Goal: Transaction & Acquisition: Purchase product/service

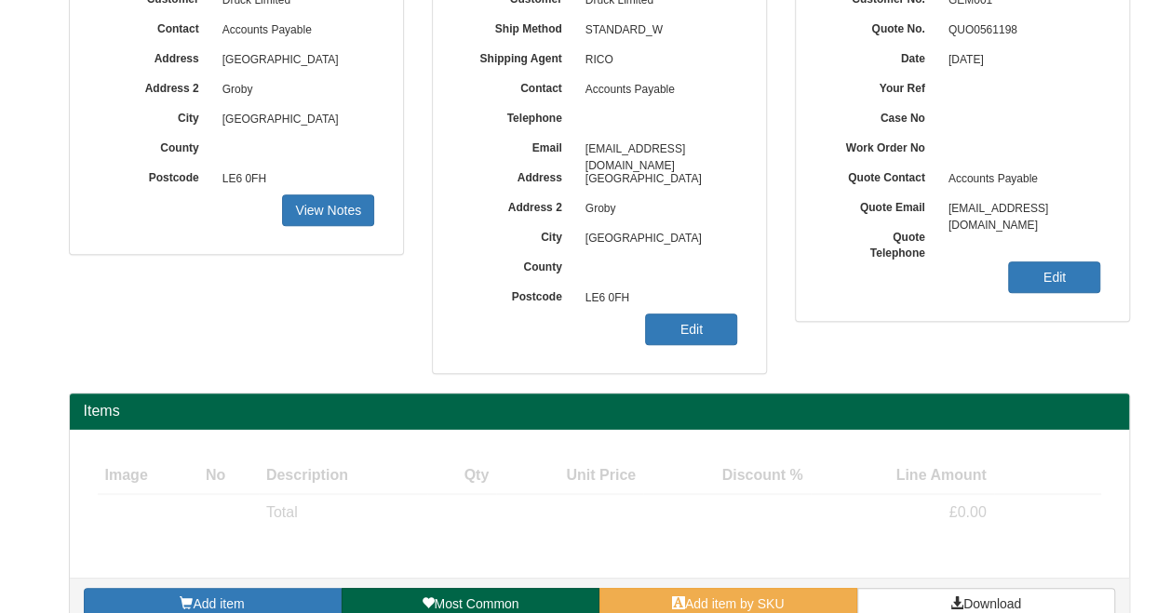
scroll to position [289, 0]
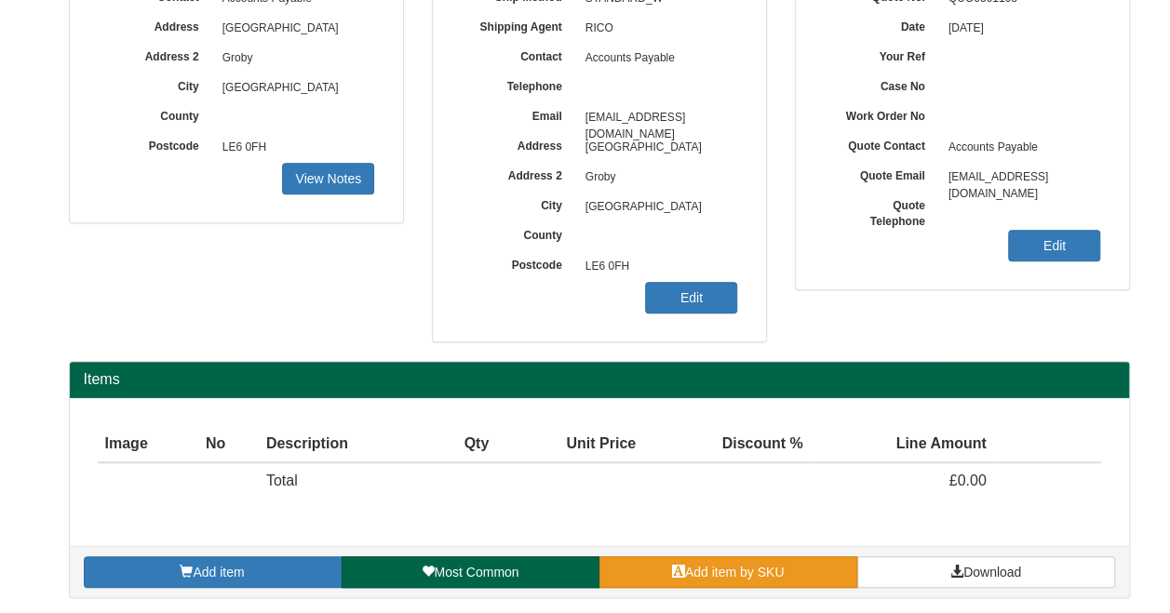
click at [661, 563] on link "Add item by SKU" at bounding box center [728, 572] width 258 height 32
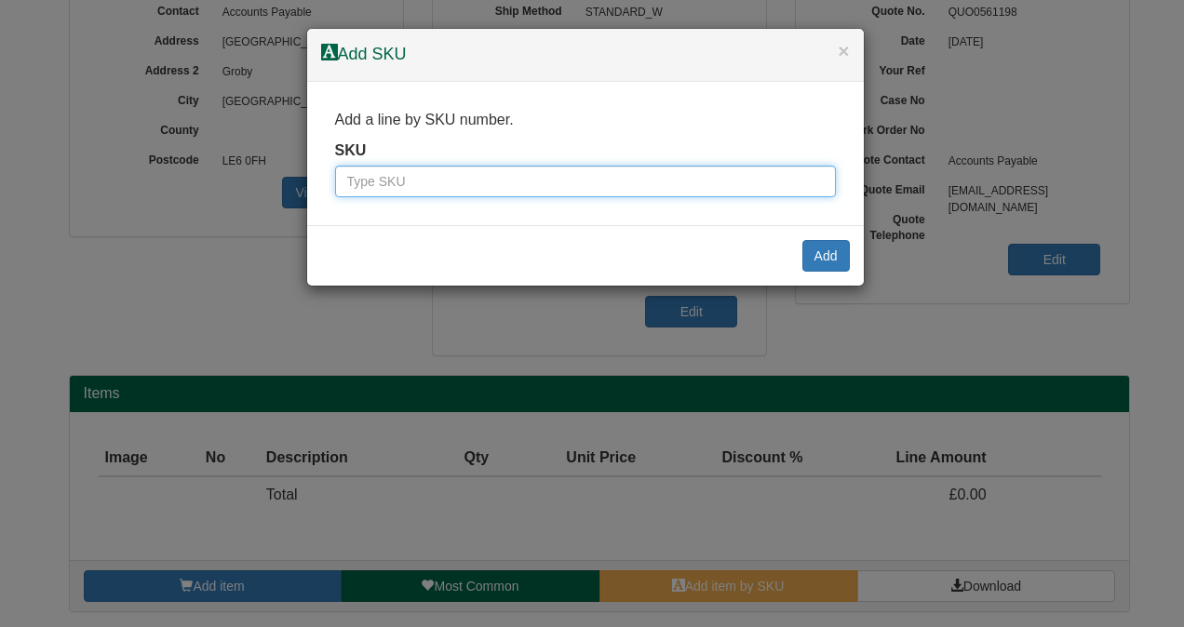
click at [443, 182] on input "text" at bounding box center [585, 182] width 501 height 32
type input "0345700GE"
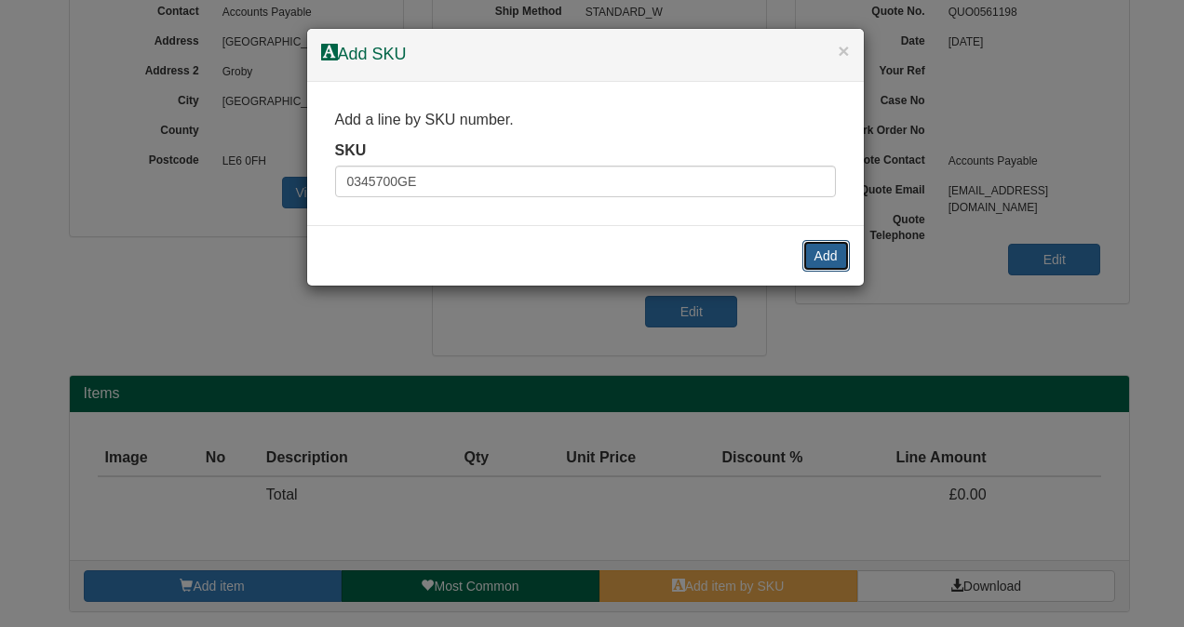
click at [822, 246] on button "Add" at bounding box center [825, 256] width 47 height 32
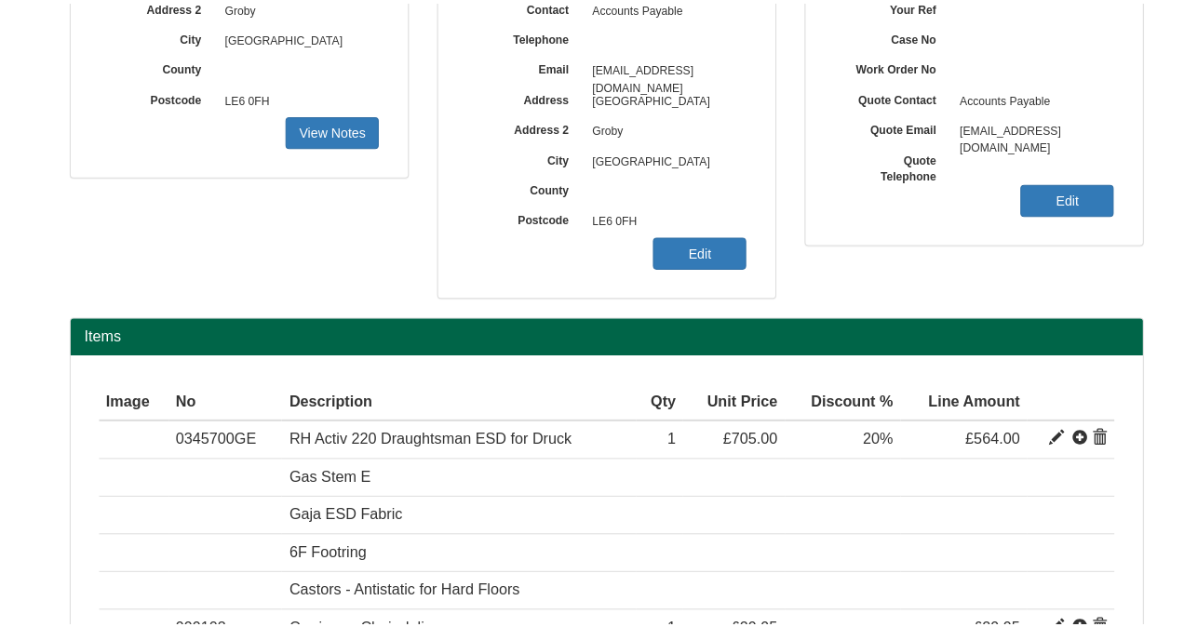
scroll to position [368, 0]
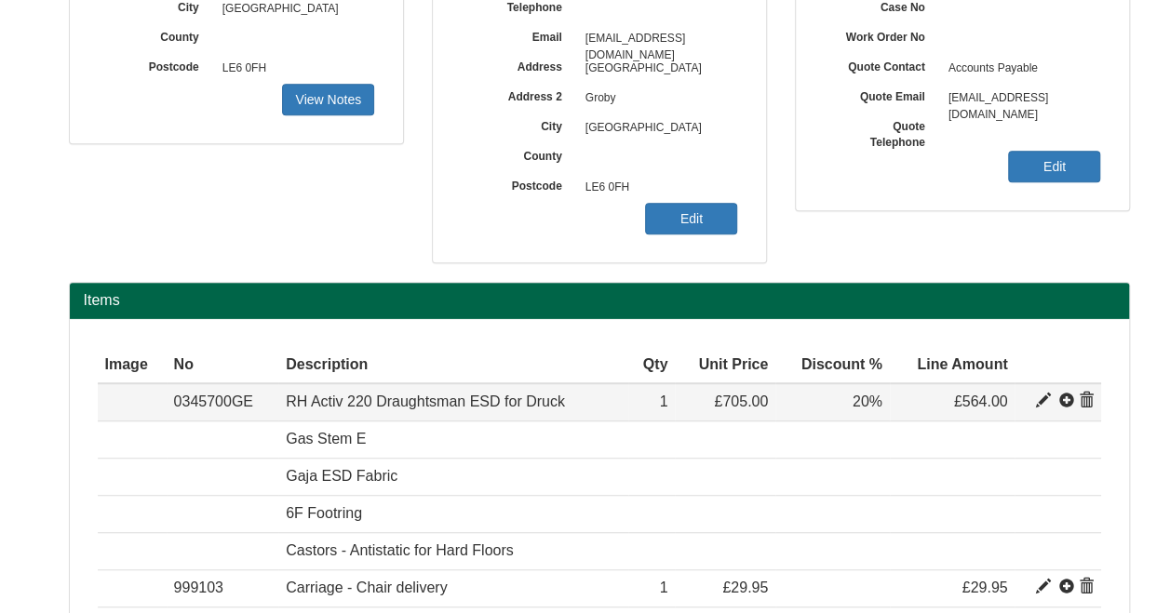
click at [1041, 397] on span at bounding box center [1043, 401] width 15 height 15
type input "RH Activ 220 Draughtsman ESD for Druck"
type input "Camira Hi-Tech Fabric - Colour code: TBC"
type input "385.00"
type input "705.00"
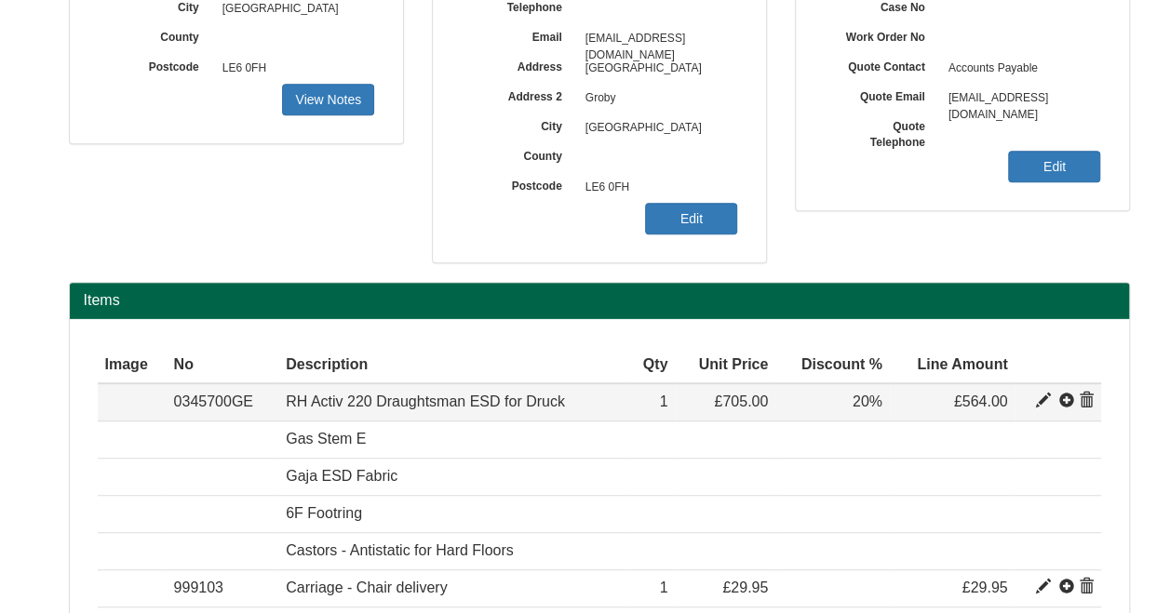
type input "705.00"
type input "1"
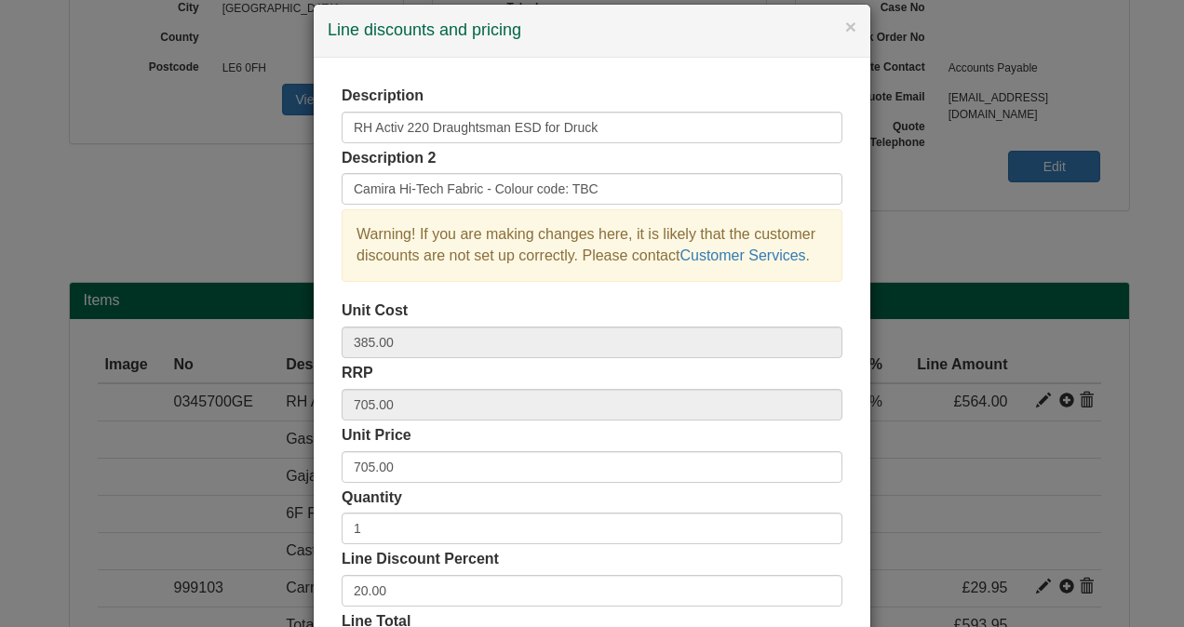
scroll to position [93, 0]
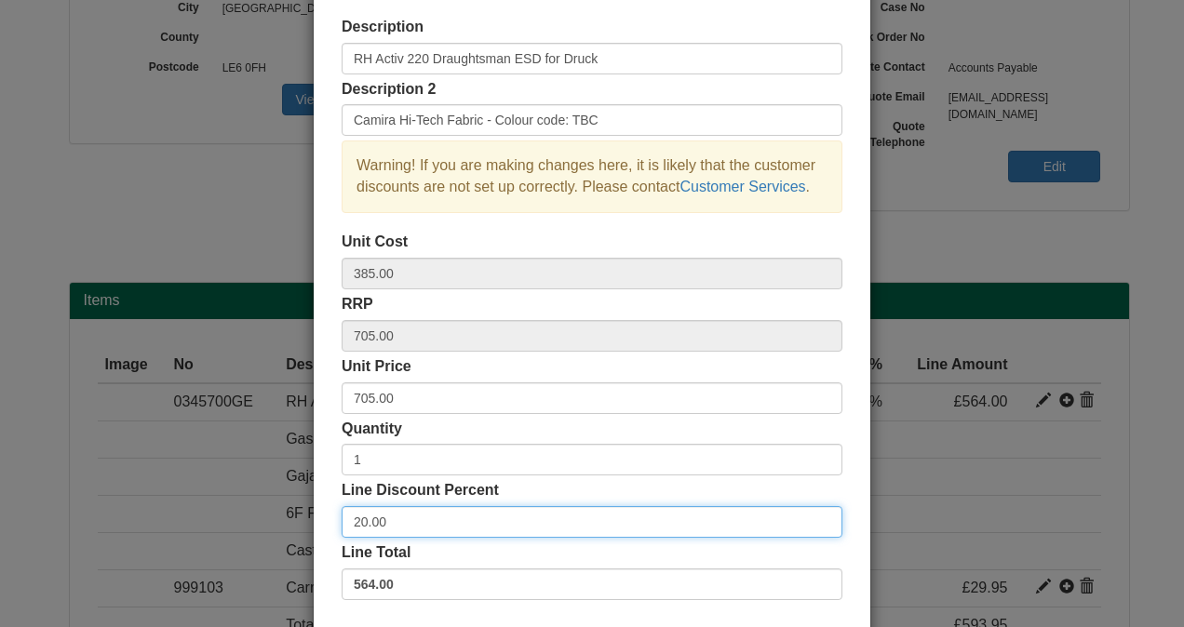
drag, startPoint x: 395, startPoint y: 520, endPoint x: 280, endPoint y: 540, distance: 117.0
click at [295, 538] on div "× Line discounts and pricing Description RH Activ 220 Draughtsman ESD for Druck…" at bounding box center [592, 313] width 1184 height 627
type input "3"
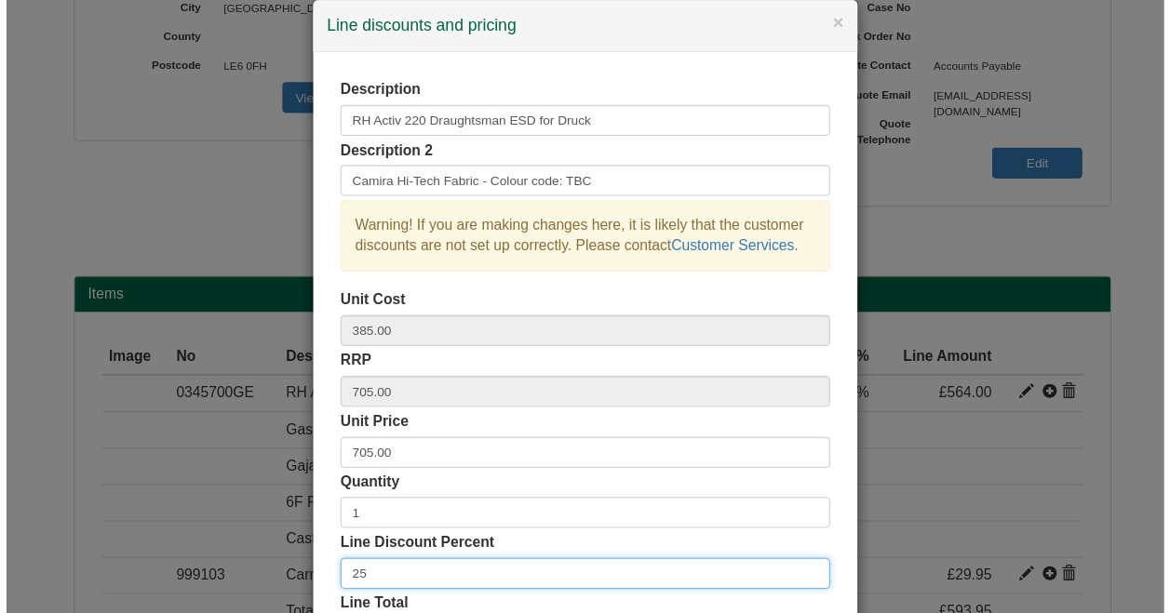
scroll to position [0, 0]
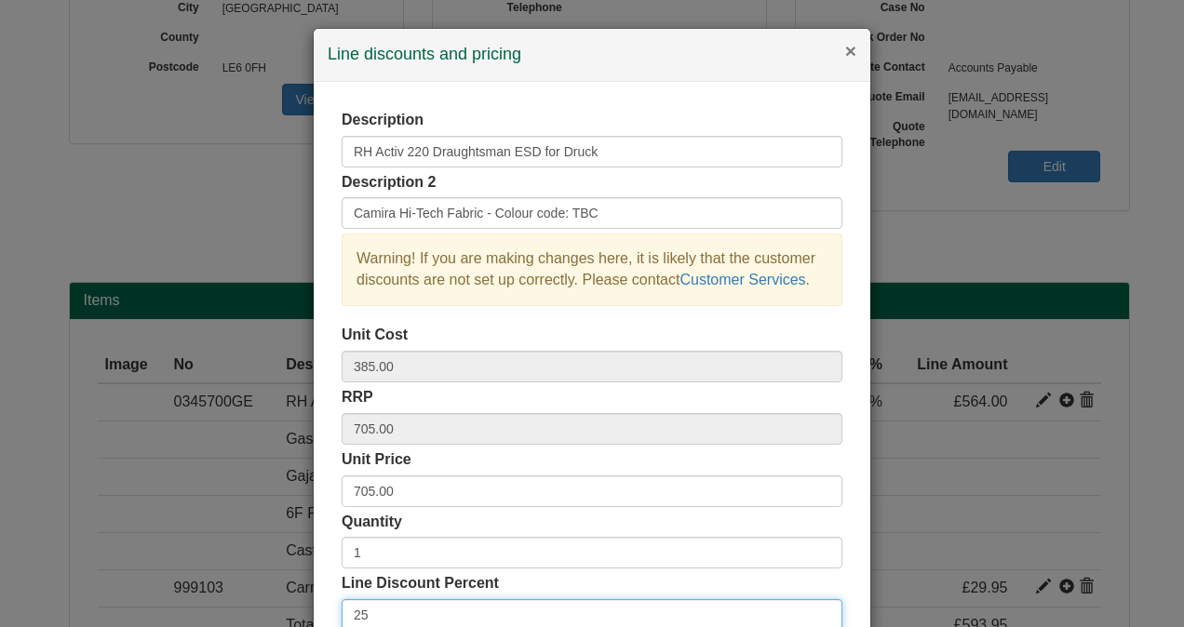
type input "25"
click at [848, 52] on button "×" at bounding box center [850, 51] width 11 height 20
